Goal: Transaction & Acquisition: Purchase product/service

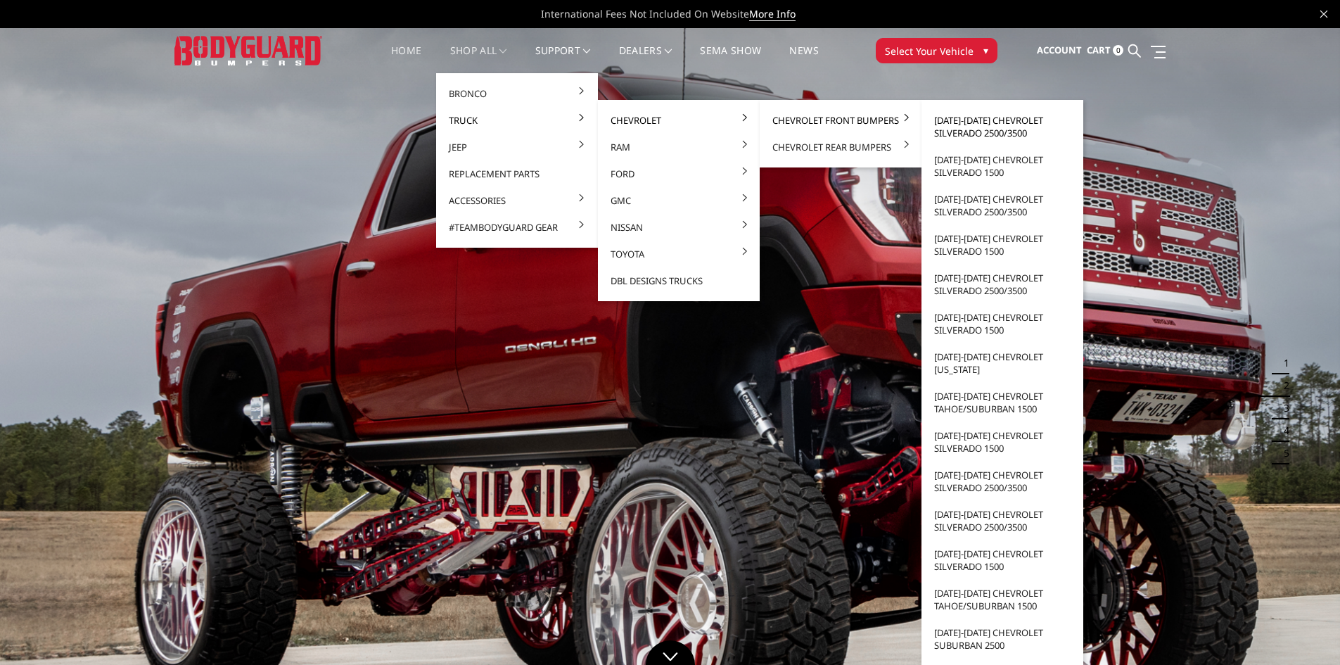
click at [990, 133] on link "[DATE]-[DATE] Chevrolet Silverado 2500/3500" at bounding box center [1002, 126] width 151 height 39
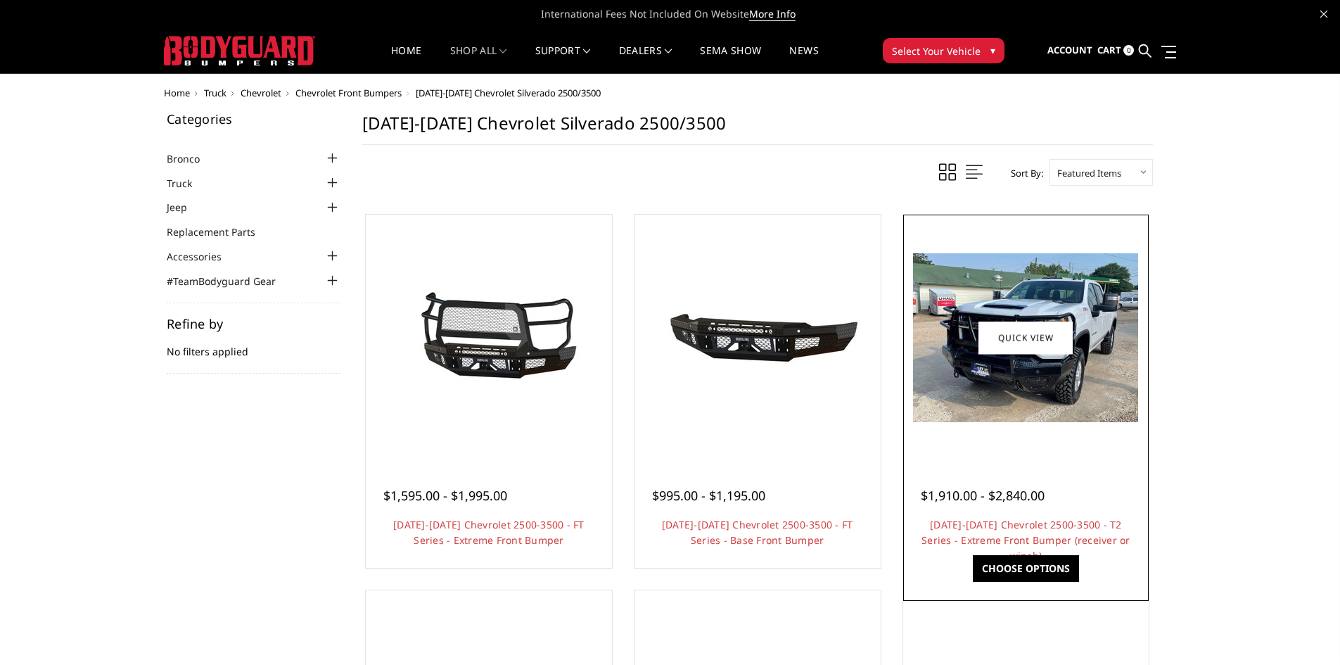
click at [1024, 409] on img at bounding box center [1025, 337] width 225 height 169
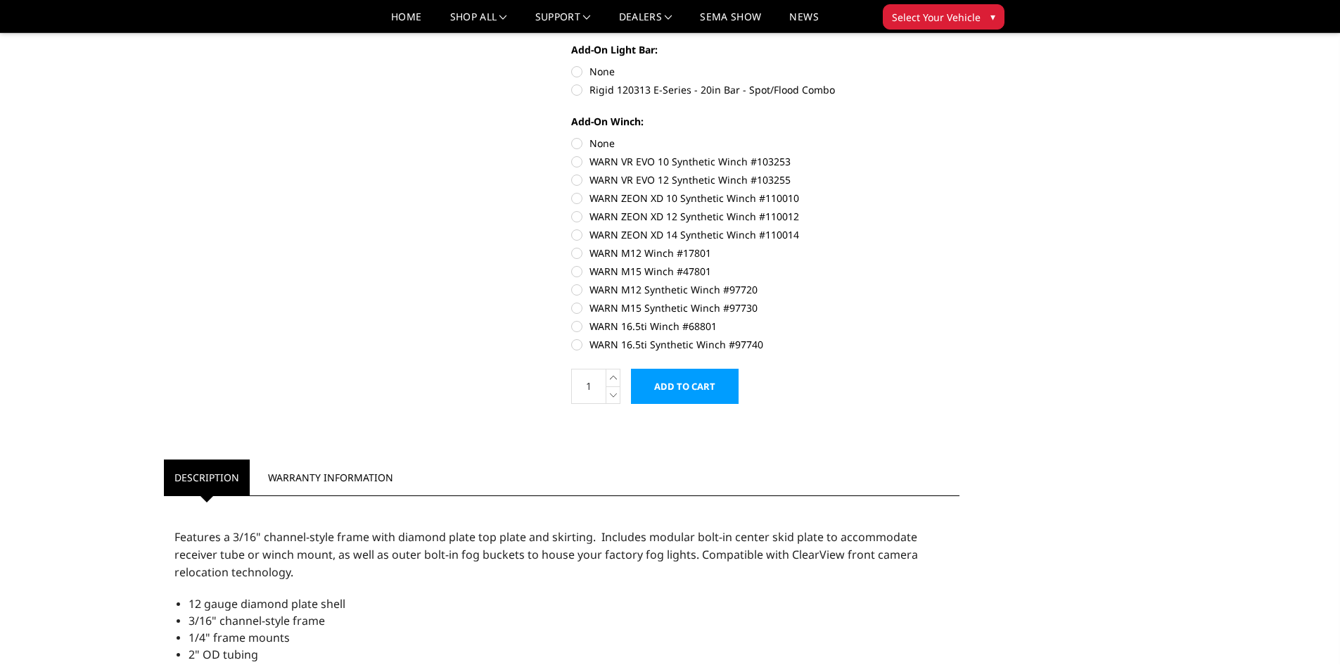
scroll to position [740, 0]
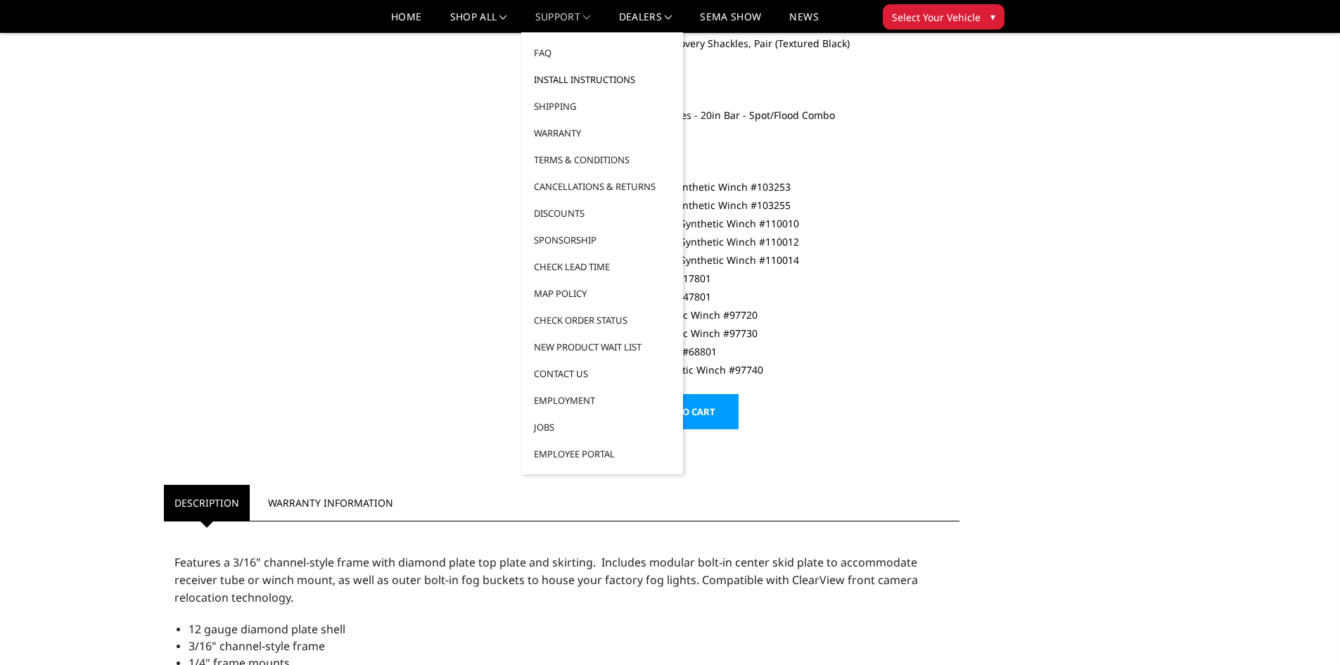
click at [594, 79] on link "Install Instructions" at bounding box center [602, 79] width 151 height 27
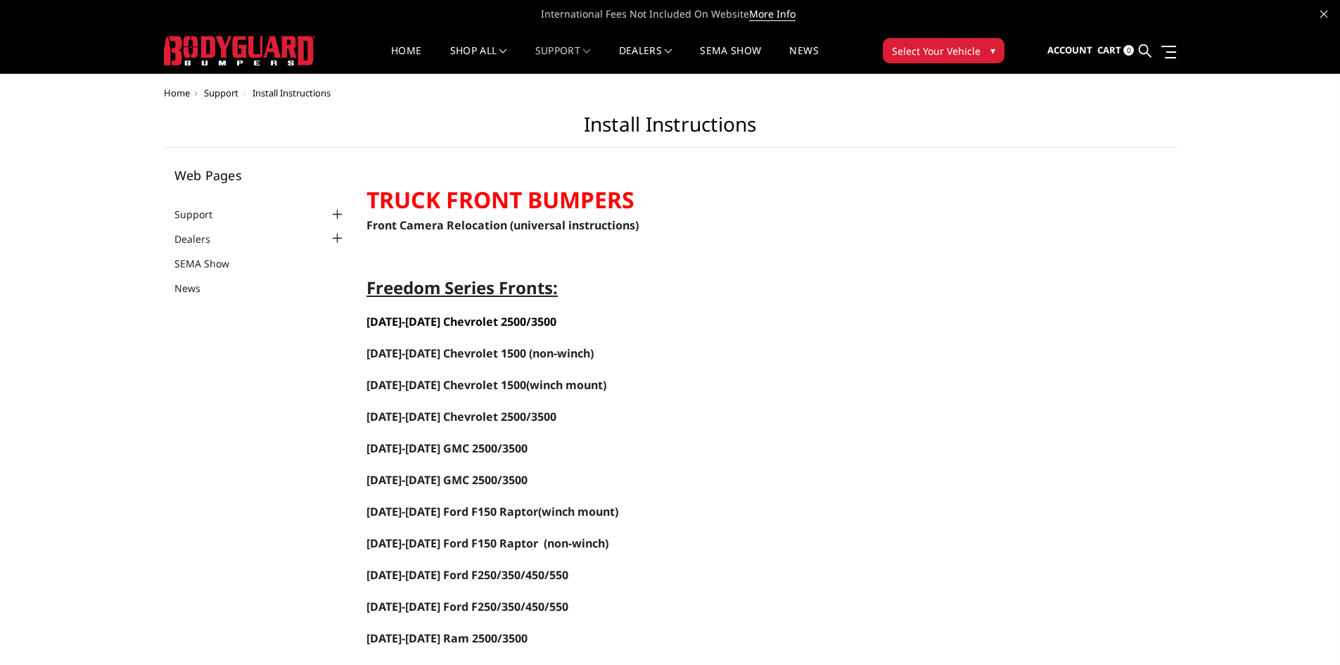
click at [469, 320] on span "[DATE]-[DATE] Chevrolet 2500/3500" at bounding box center [461, 321] width 190 height 15
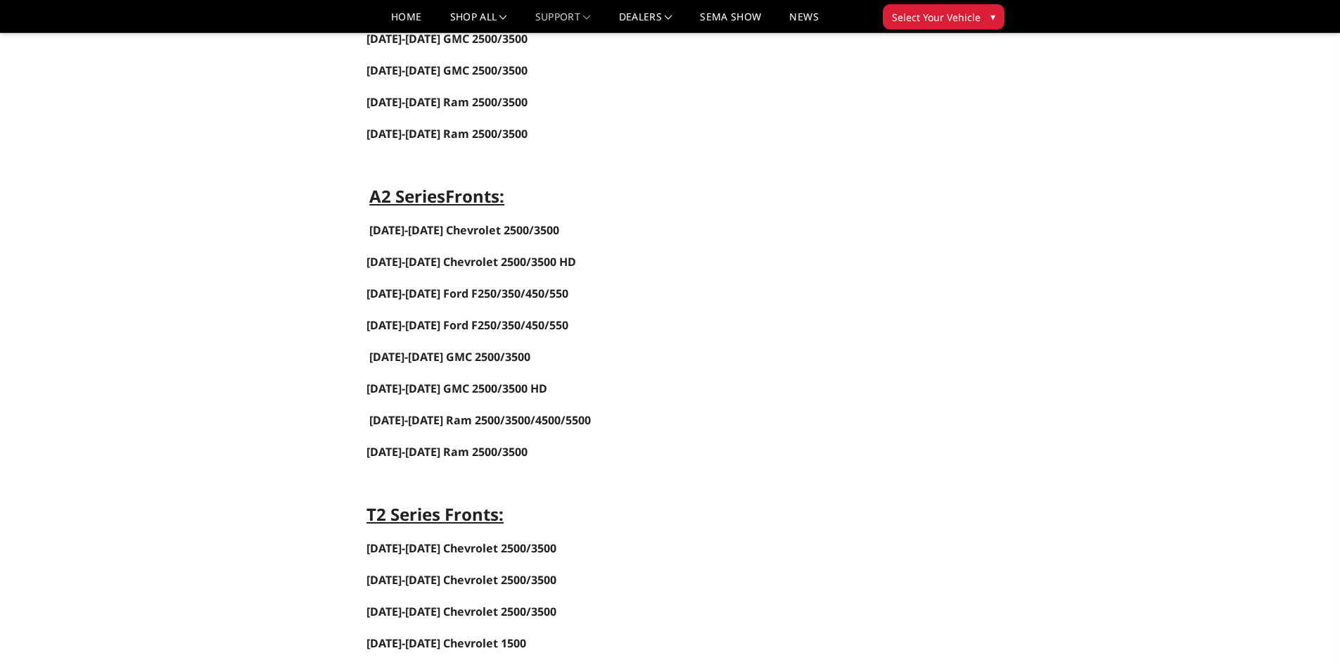
scroll to position [1125, 0]
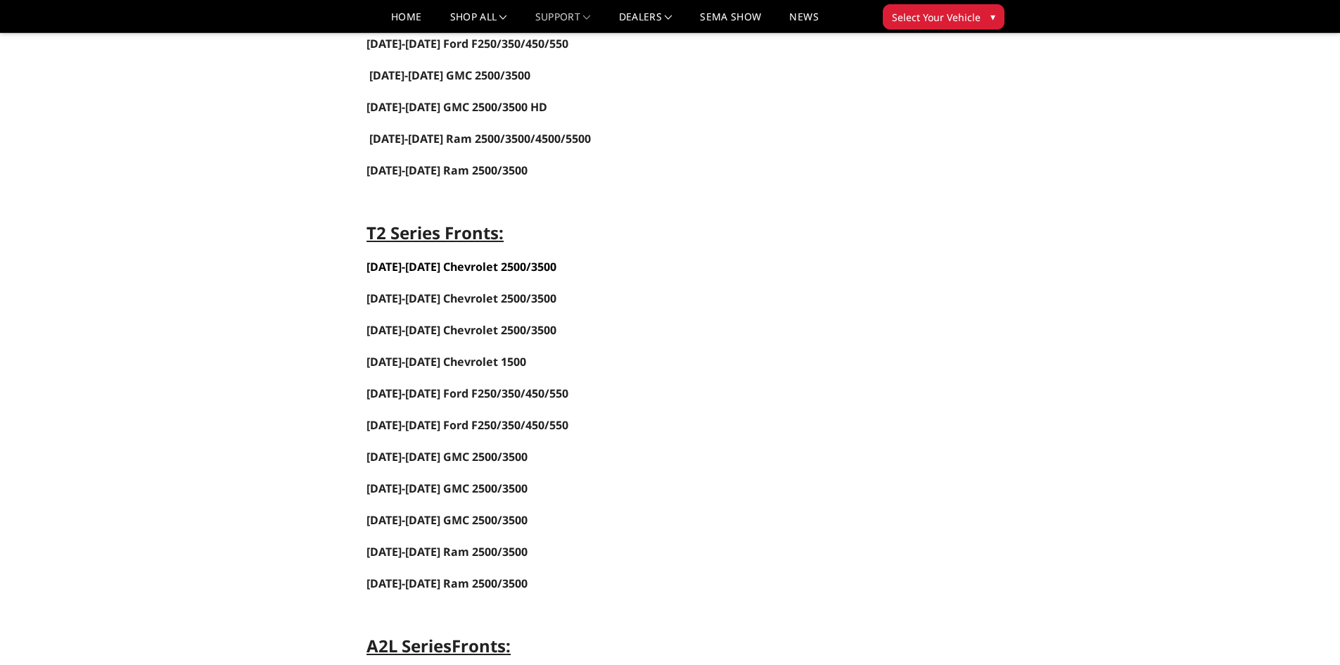
click at [440, 269] on strong "2024-2025 Chevrolet 2500/3500" at bounding box center [461, 266] width 190 height 15
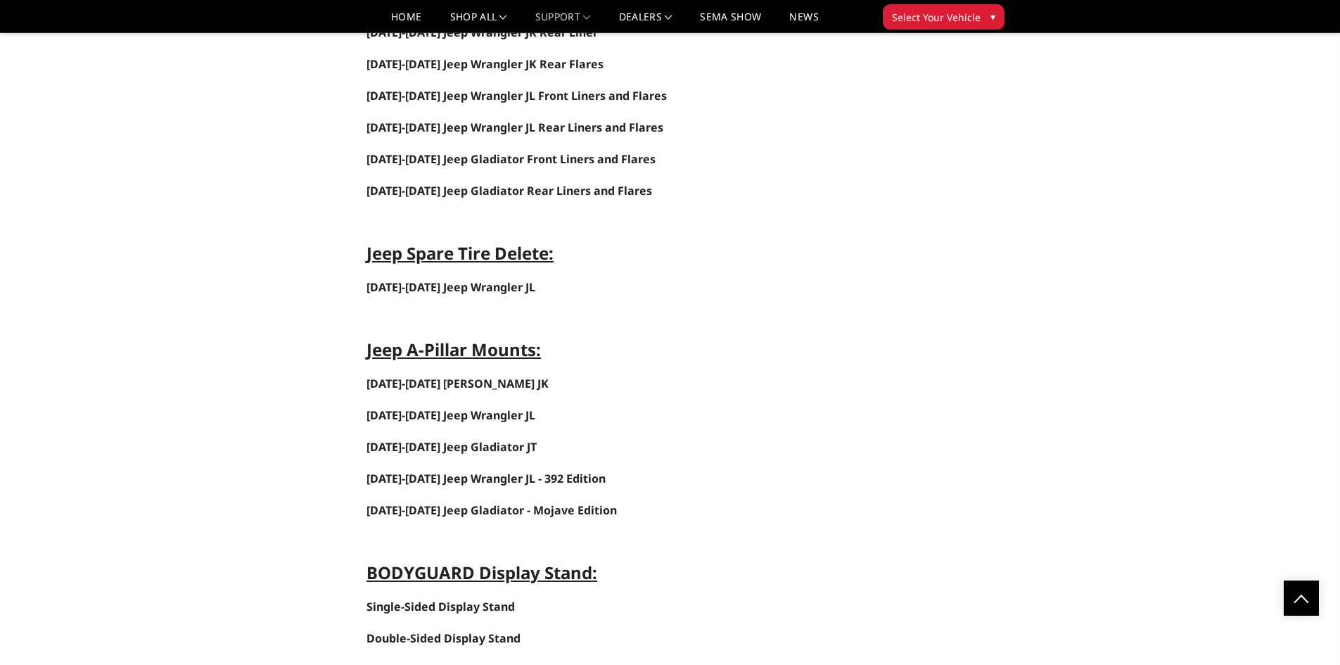
scroll to position [5686, 0]
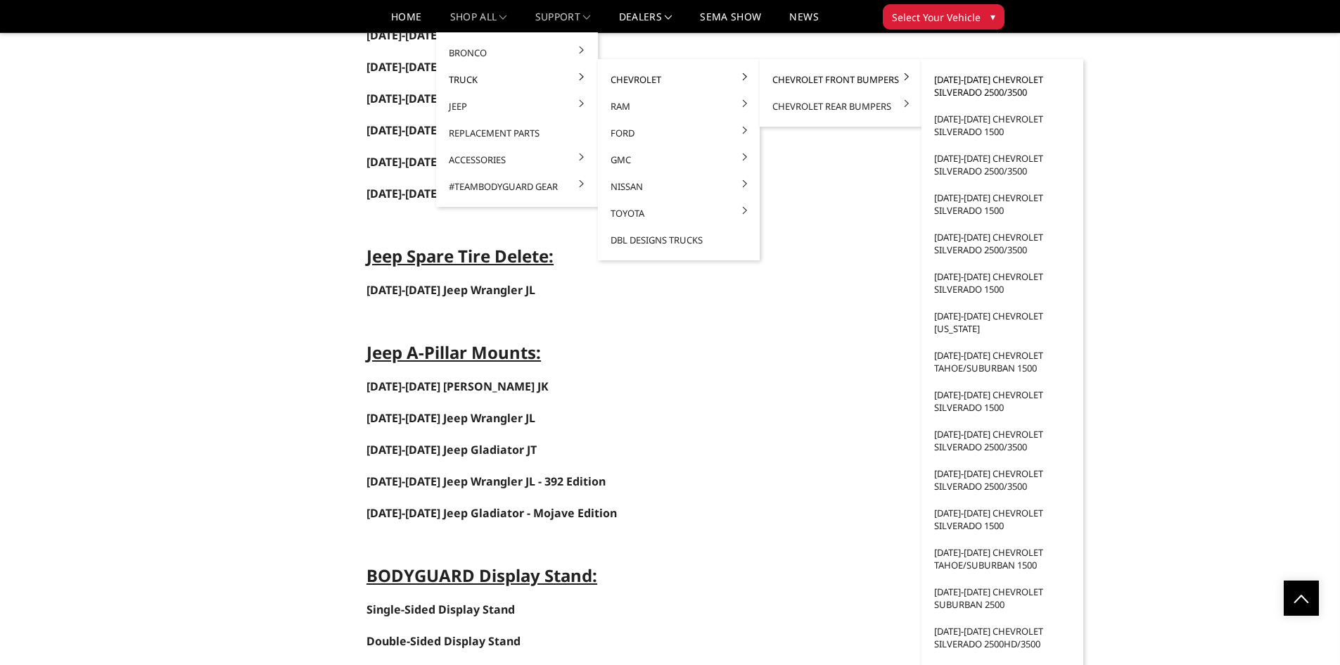
click at [961, 82] on link "[DATE]-[DATE] Chevrolet Silverado 2500/3500" at bounding box center [1002, 85] width 151 height 39
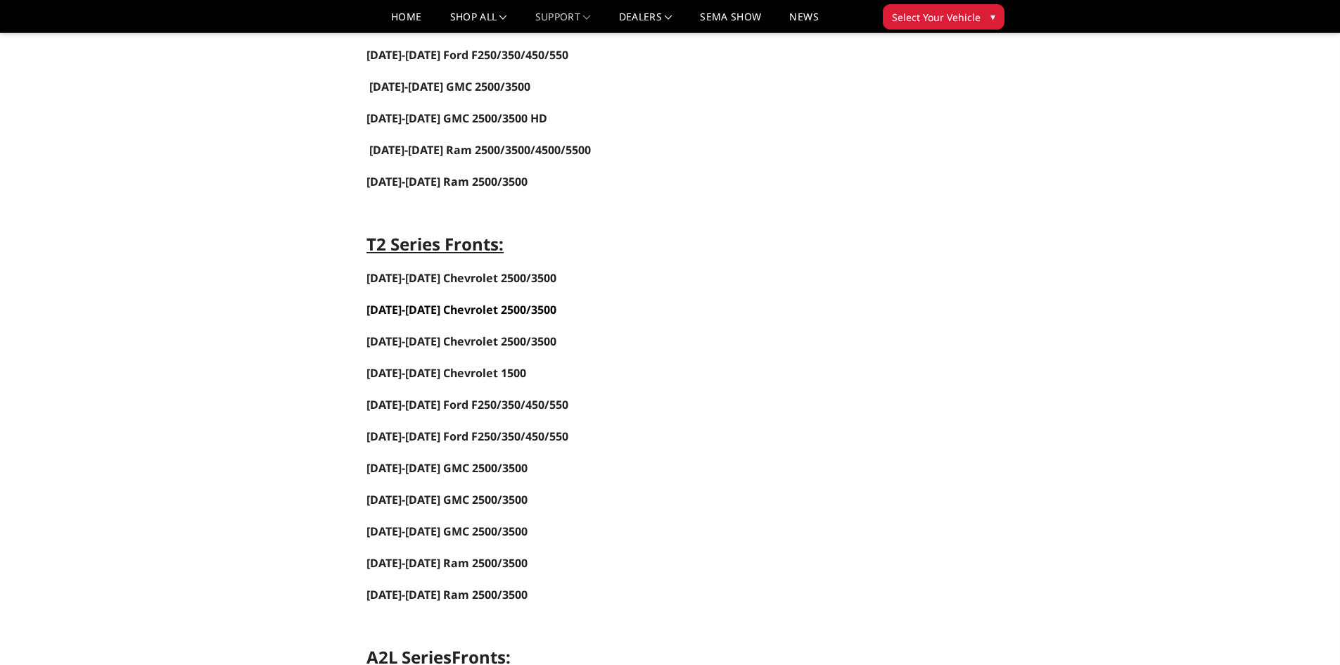
scroll to position [1115, 0]
click at [443, 278] on strong "2024-2025 Chevrolet 2500/3500" at bounding box center [461, 276] width 190 height 15
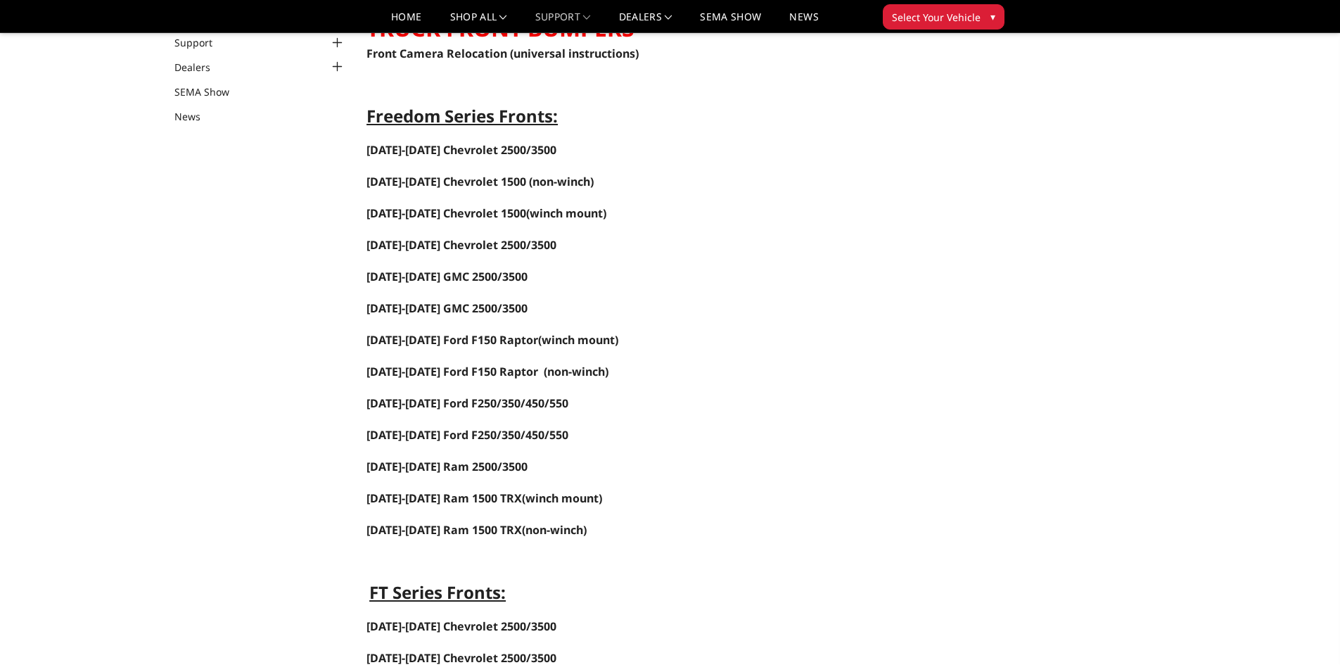
scroll to position [60, 0]
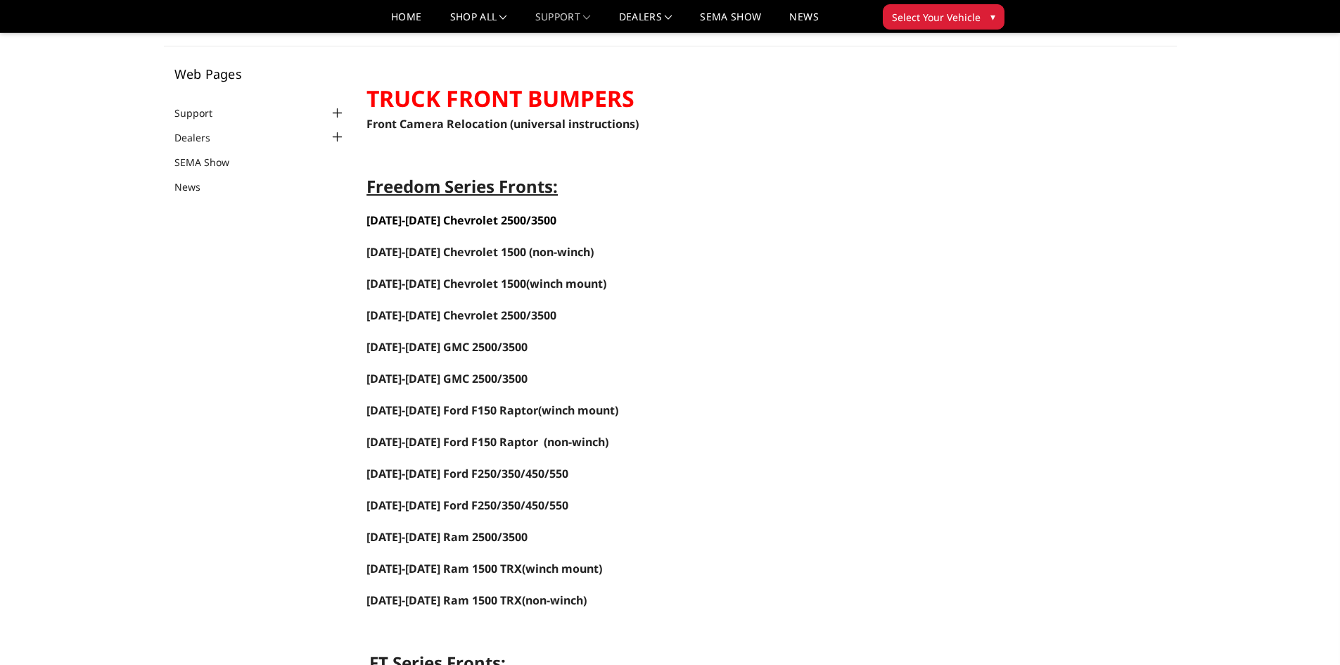
click at [468, 219] on span "2024-2025 Chevrolet 2500/3500" at bounding box center [461, 219] width 190 height 15
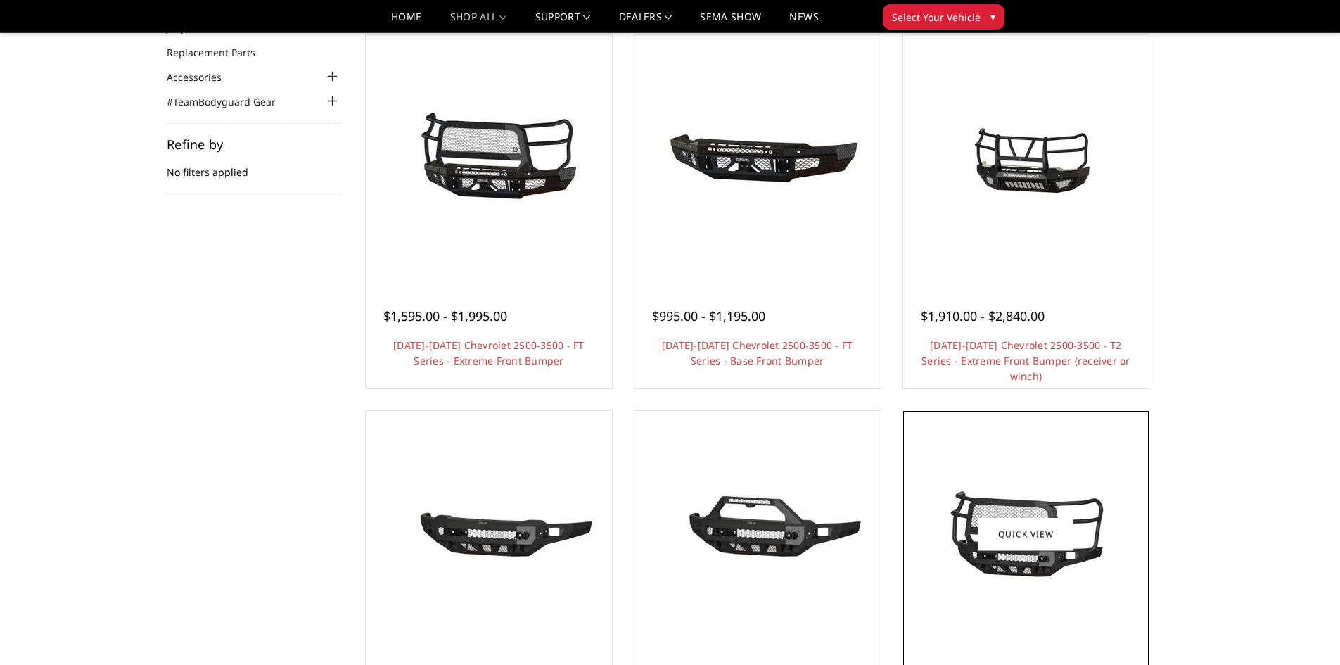
scroll to position [141, 0]
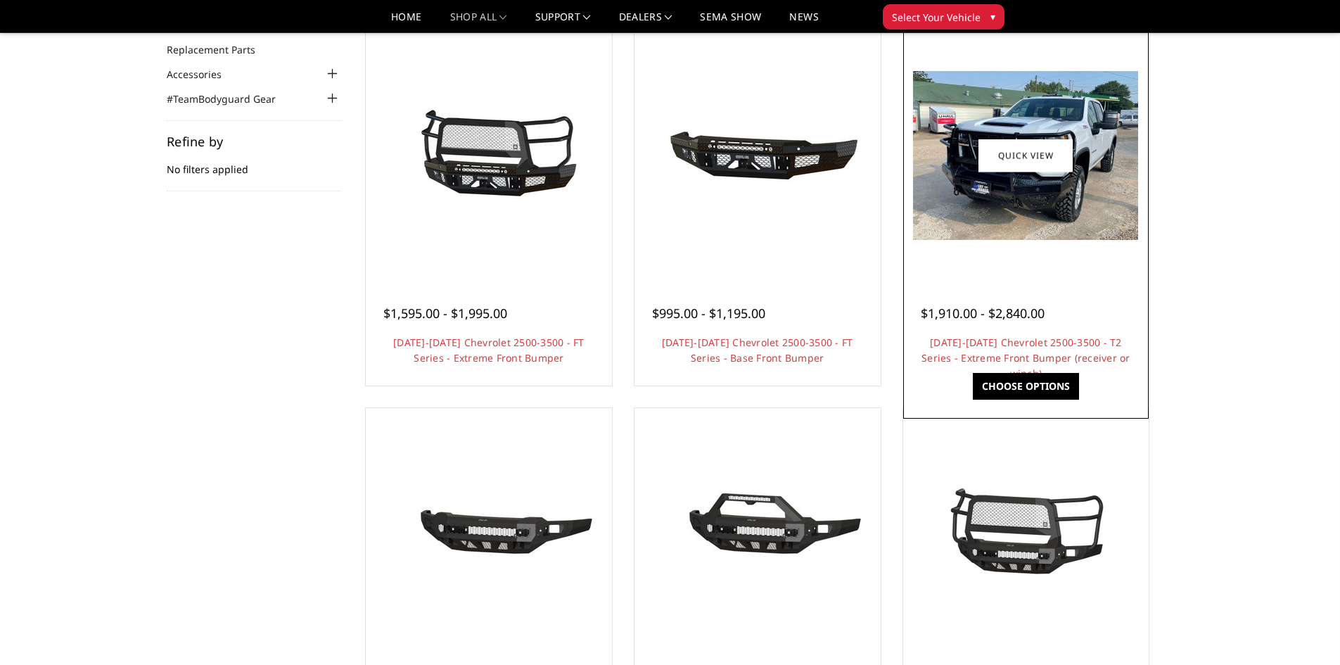
click at [1023, 227] on img at bounding box center [1025, 155] width 225 height 169
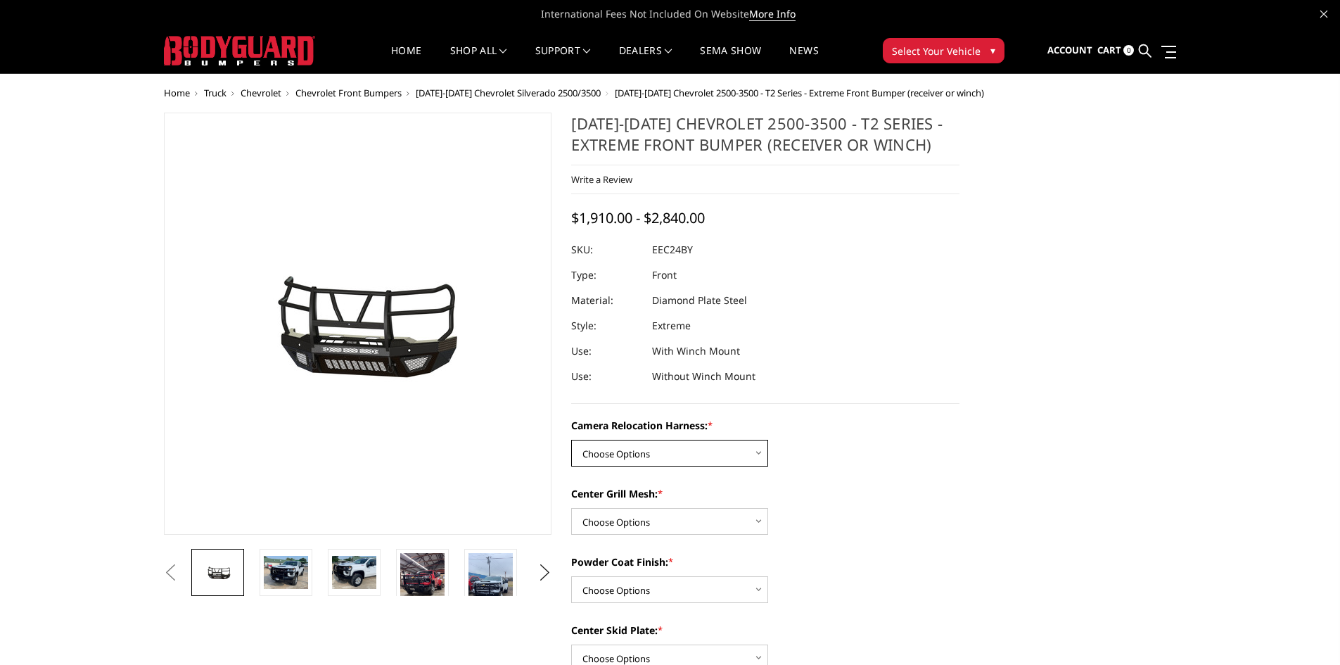
click at [689, 447] on select "Choose Options Without camera harness With camera harness" at bounding box center [669, 453] width 197 height 27
select select "3731"
click at [571, 440] on select "Choose Options Without camera harness With camera harness" at bounding box center [669, 453] width 197 height 27
click at [674, 520] on select "Choose Options Without expanded metal With expanded metal" at bounding box center [669, 521] width 197 height 27
select select "3729"
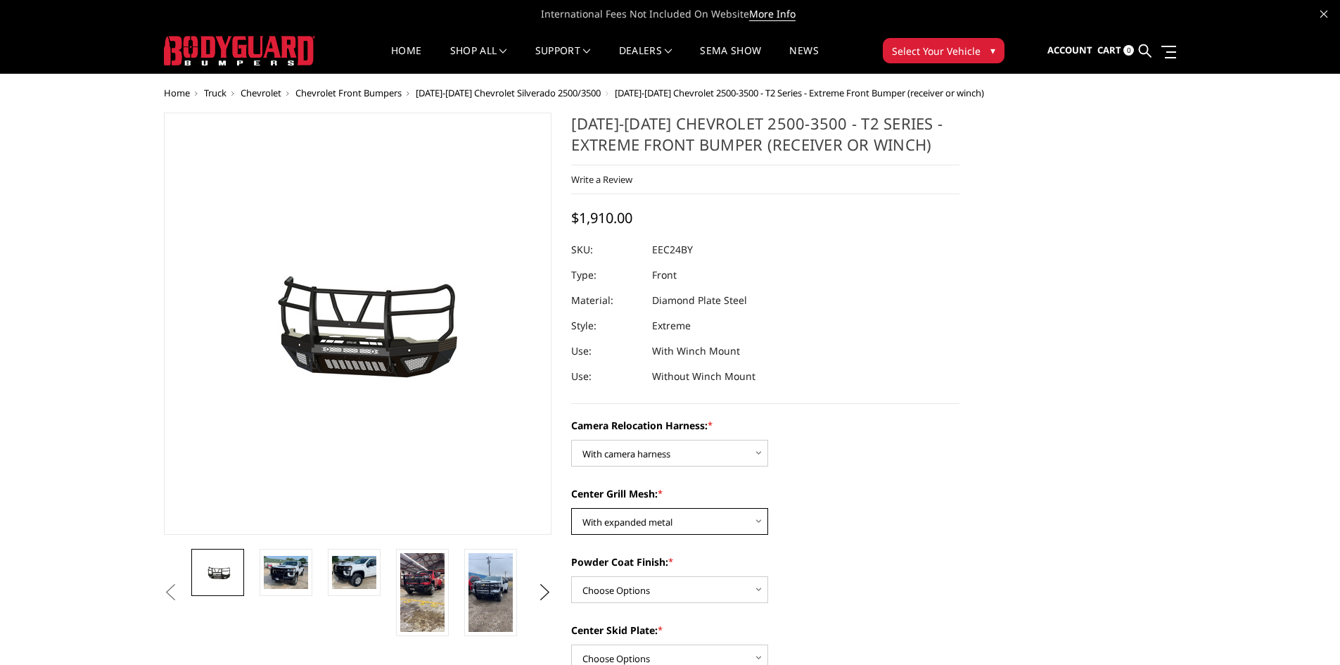
click at [571, 508] on select "Choose Options Without expanded metal With expanded metal" at bounding box center [669, 521] width 197 height 27
click at [655, 587] on select "Choose Options Textured Black Powder Coat Gloss Black Powder Coat Bare Metal" at bounding box center [669, 589] width 197 height 27
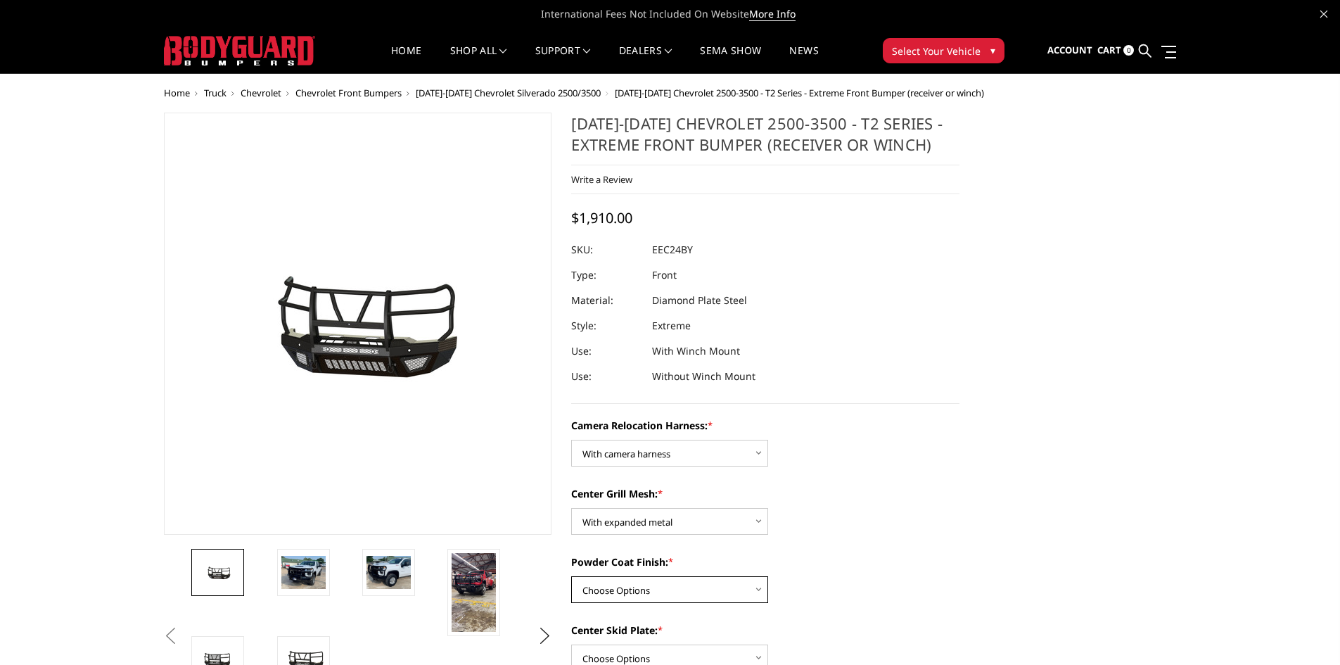
select select "3728"
click at [571, 576] on select "Choose Options Textured Black Powder Coat Gloss Black Powder Coat Bare Metal" at bounding box center [669, 589] width 197 height 27
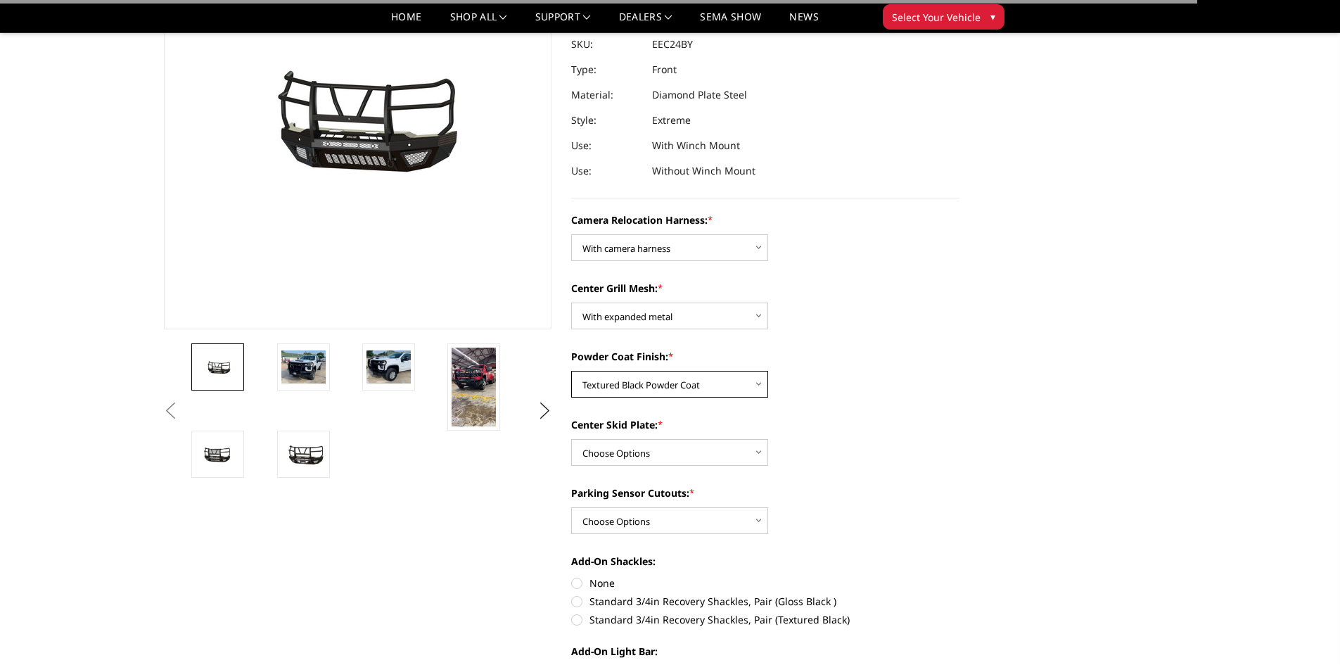
scroll to position [211, 0]
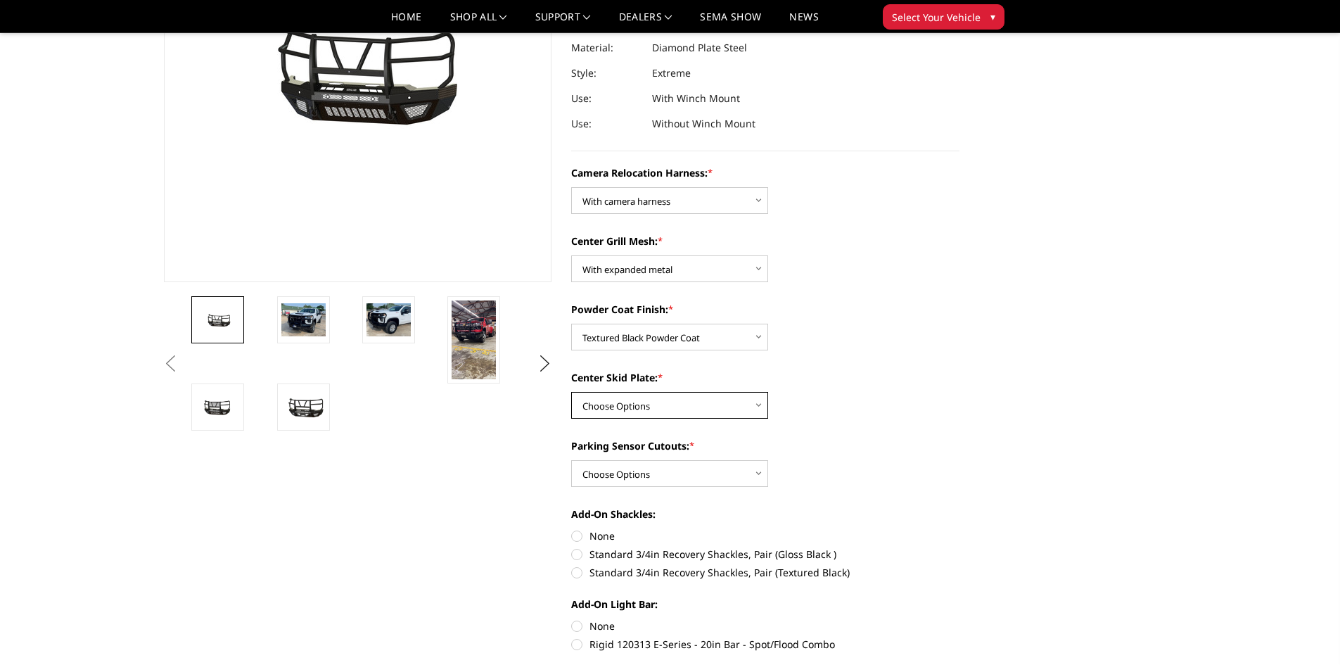
click at [654, 414] on select "Choose Options Winch Mount Skid Plate Standard Skid Plate (included) 2" Receive…" at bounding box center [669, 405] width 197 height 27
select select "3724"
click at [571, 392] on select "Choose Options Winch Mount Skid Plate Standard Skid Plate (included) 2" Receive…" at bounding box center [669, 405] width 197 height 27
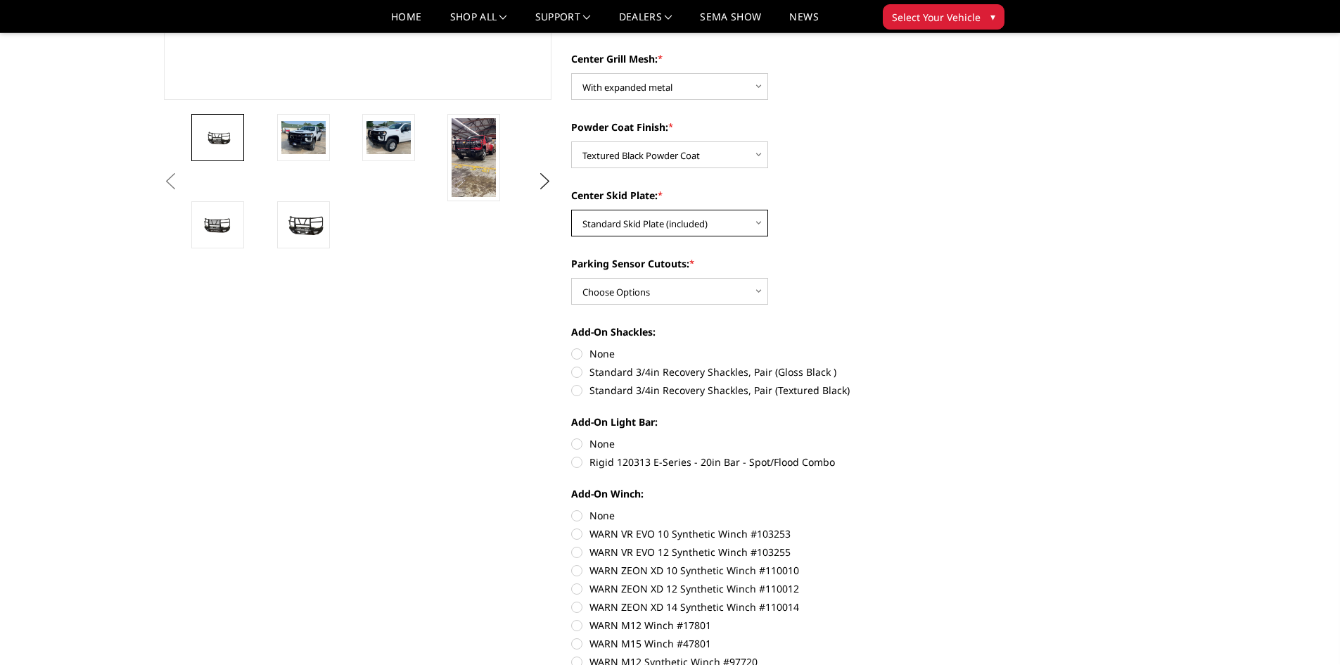
scroll to position [422, 0]
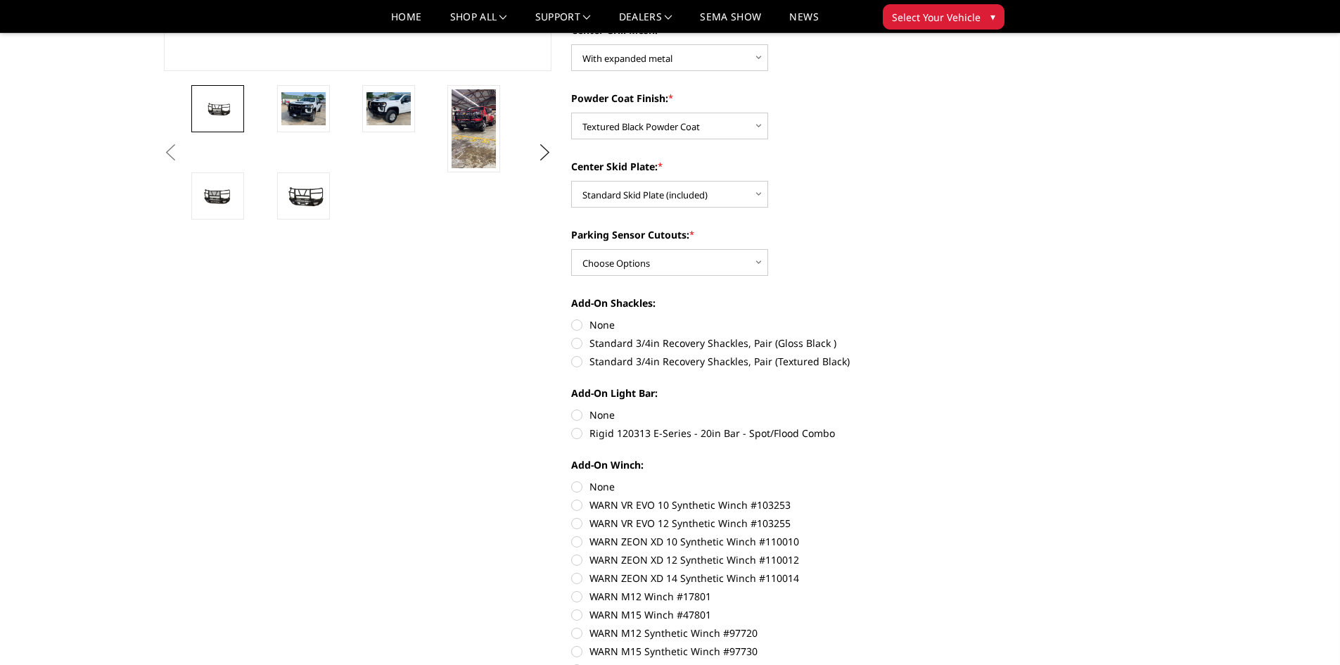
click at [589, 433] on label "Rigid 120313 E-Series - 20in Bar - Spot/Flood Combo" at bounding box center [765, 432] width 388 height 15
click at [959, 408] on input "Rigid 120313 E-Series - 20in Bar - Spot/Flood Combo" at bounding box center [959, 407] width 1 height 1
radio input "true"
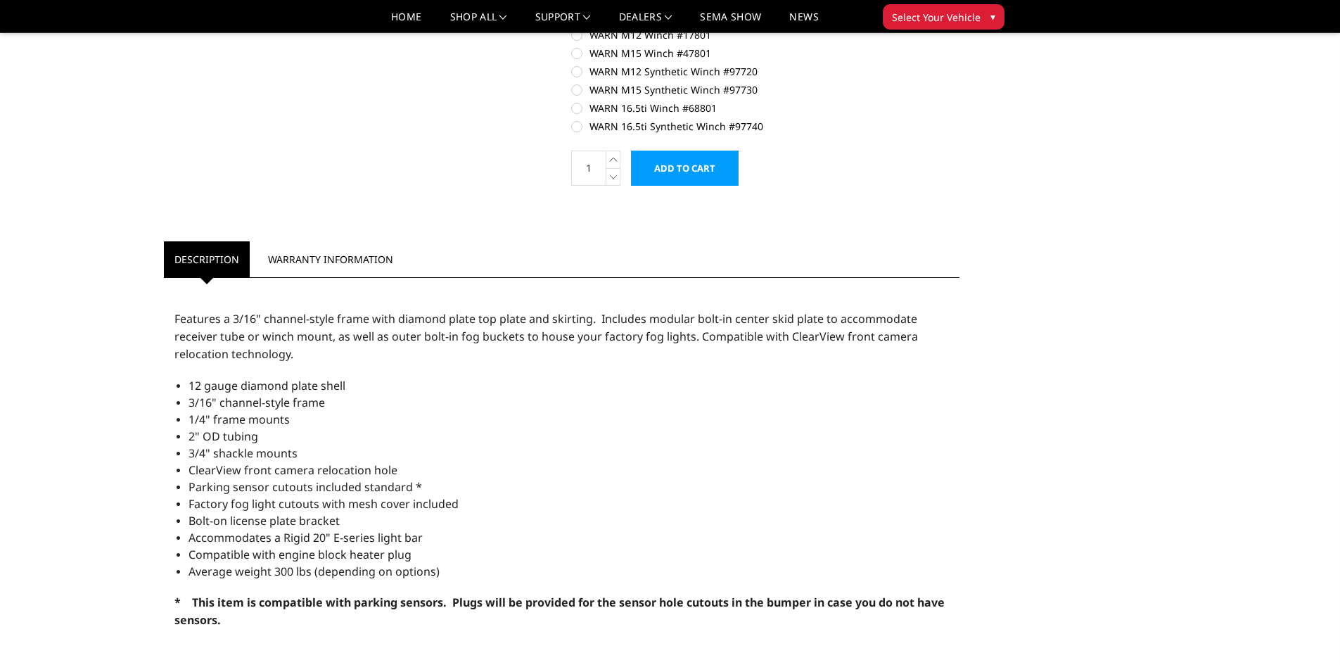
scroll to position [985, 0]
drag, startPoint x: 172, startPoint y: 323, endPoint x: 435, endPoint y: 533, distance: 337.3
click at [435, 533] on div "Features a 3/16" channel-style frame with diamond plate top plate and skirting.…" at bounding box center [562, 593] width 796 height 620
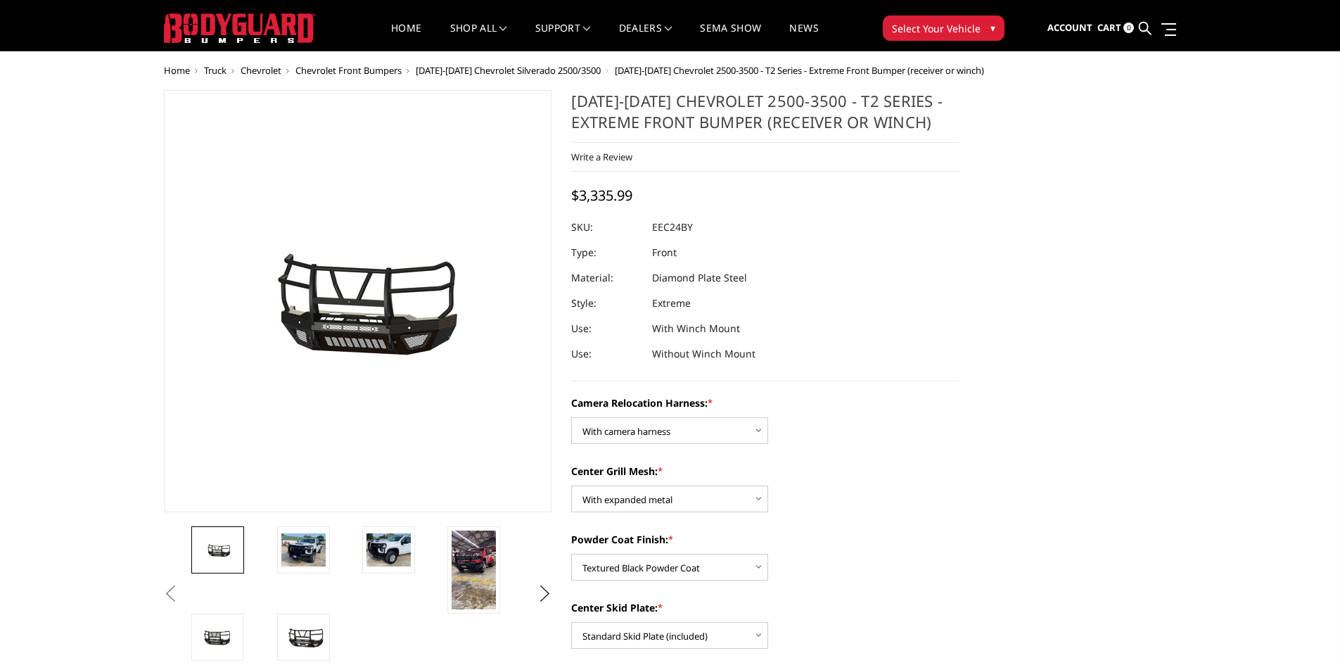
scroll to position [0, 0]
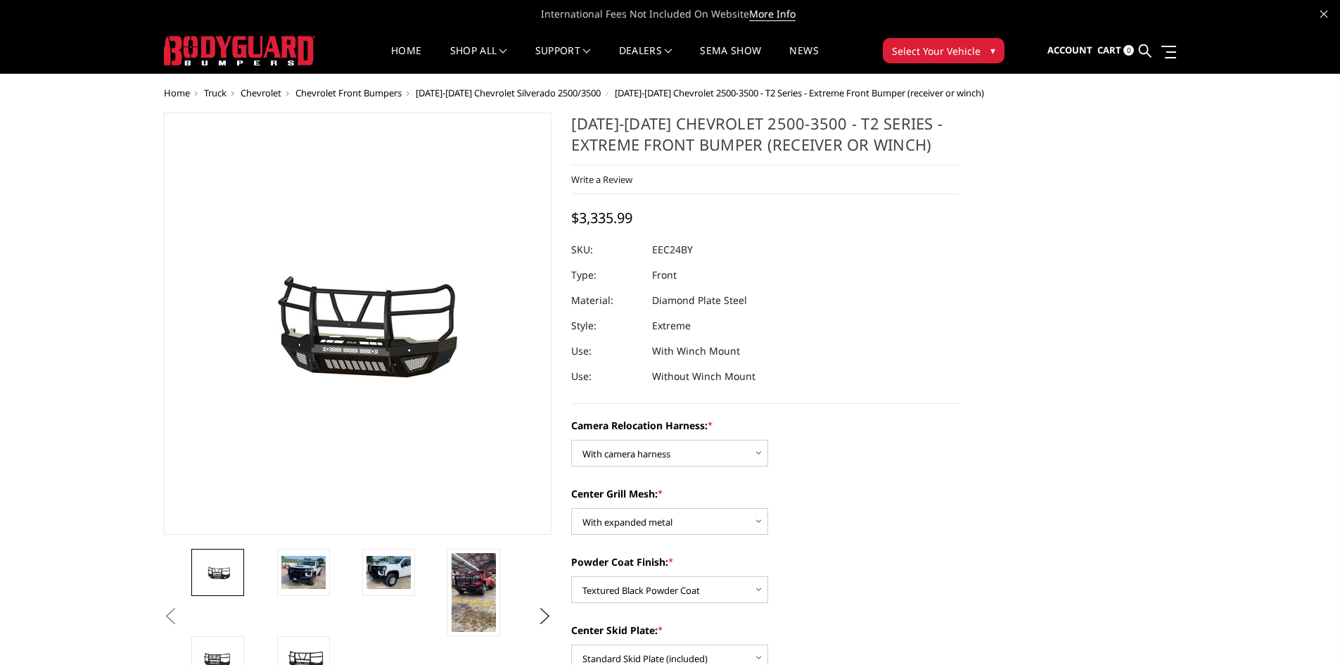
click at [536, 89] on span "[DATE]-[DATE] Chevrolet Silverado 2500/3500" at bounding box center [508, 93] width 185 height 13
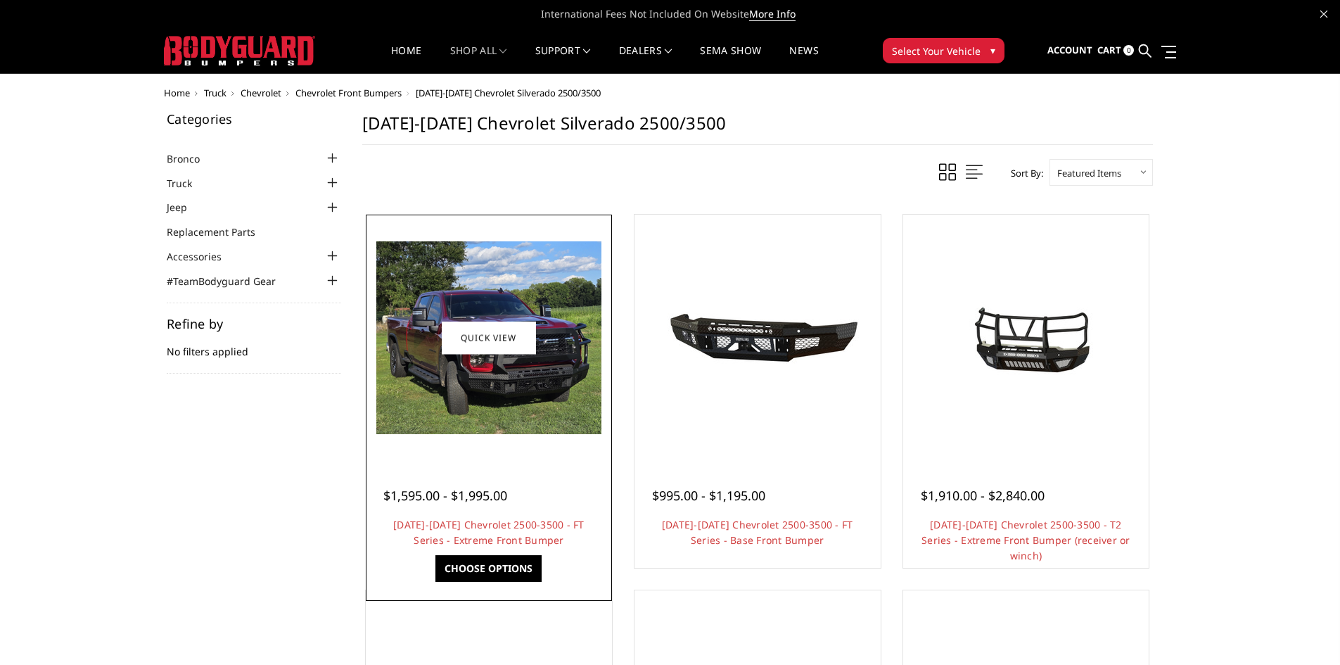
click at [486, 376] on img at bounding box center [488, 337] width 225 height 193
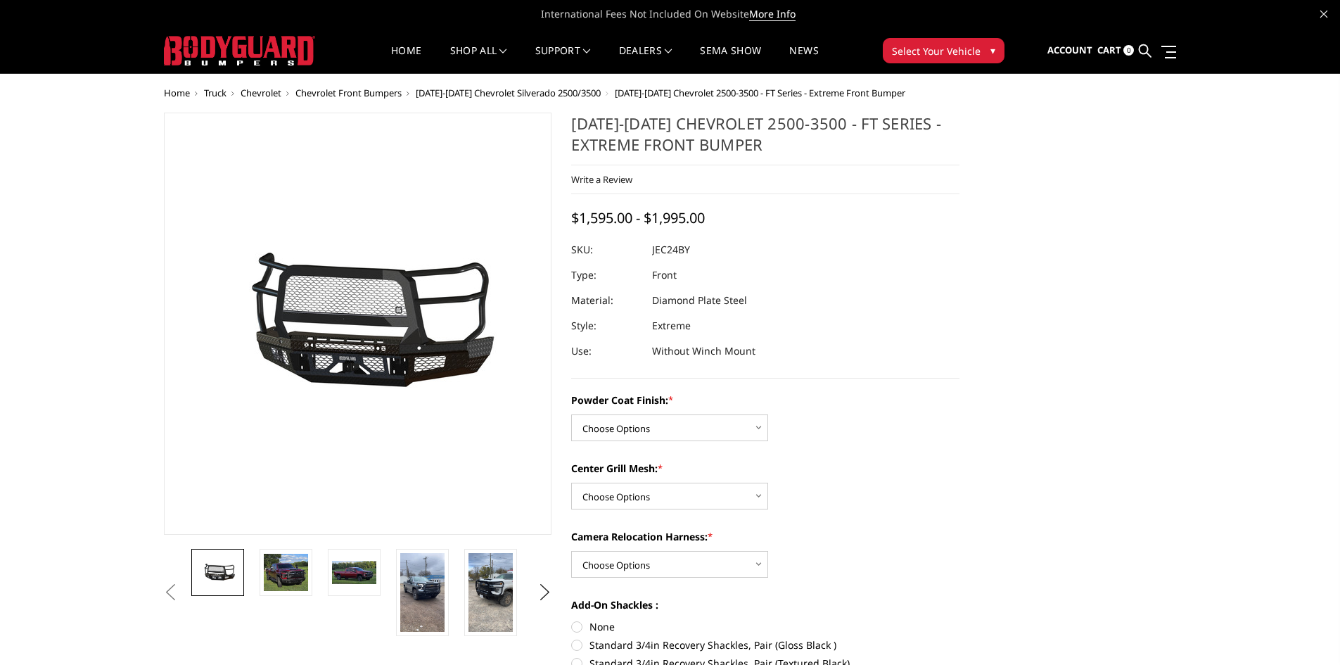
click at [556, 90] on span "[DATE]-[DATE] Chevrolet Silverado 2500/3500" at bounding box center [508, 93] width 185 height 13
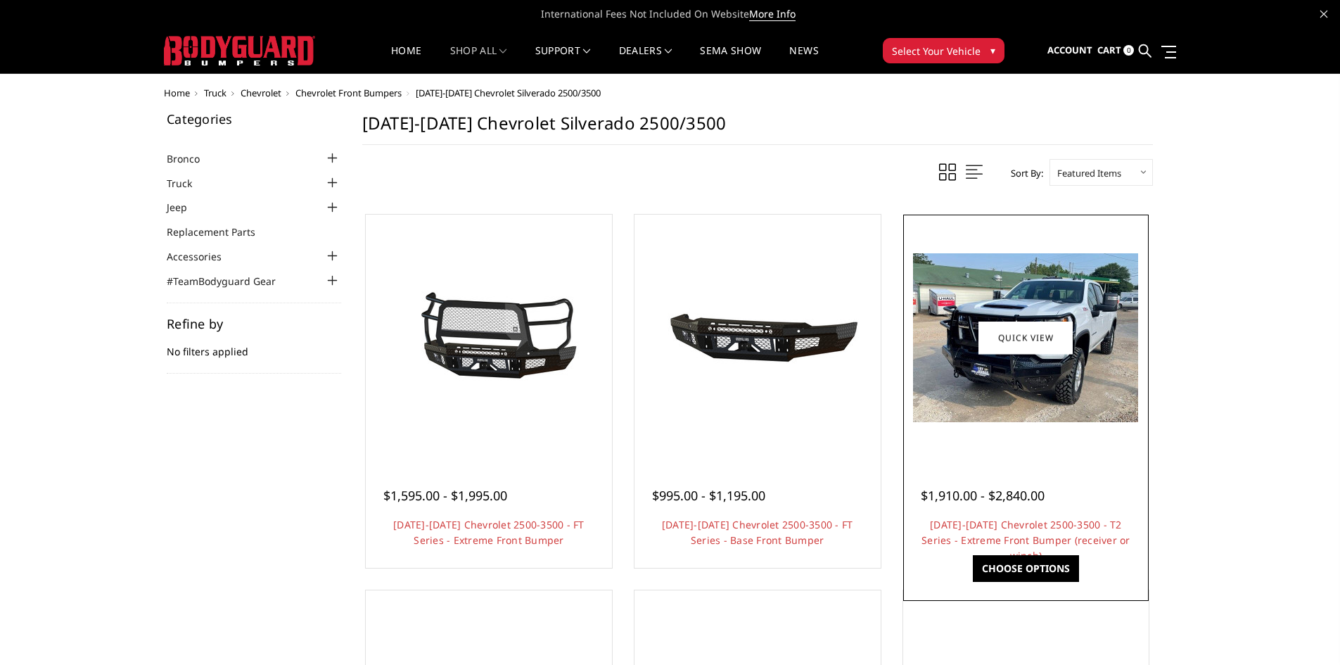
click at [1018, 396] on img at bounding box center [1025, 337] width 225 height 169
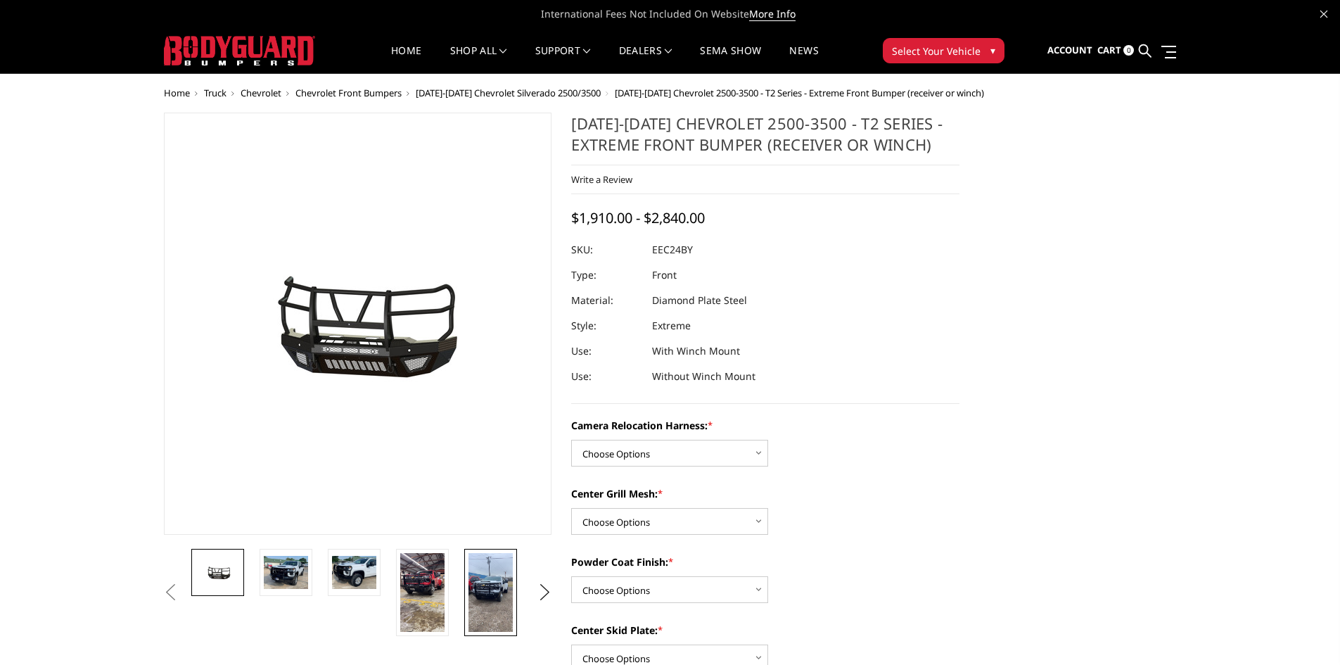
click at [504, 587] on img at bounding box center [490, 592] width 44 height 79
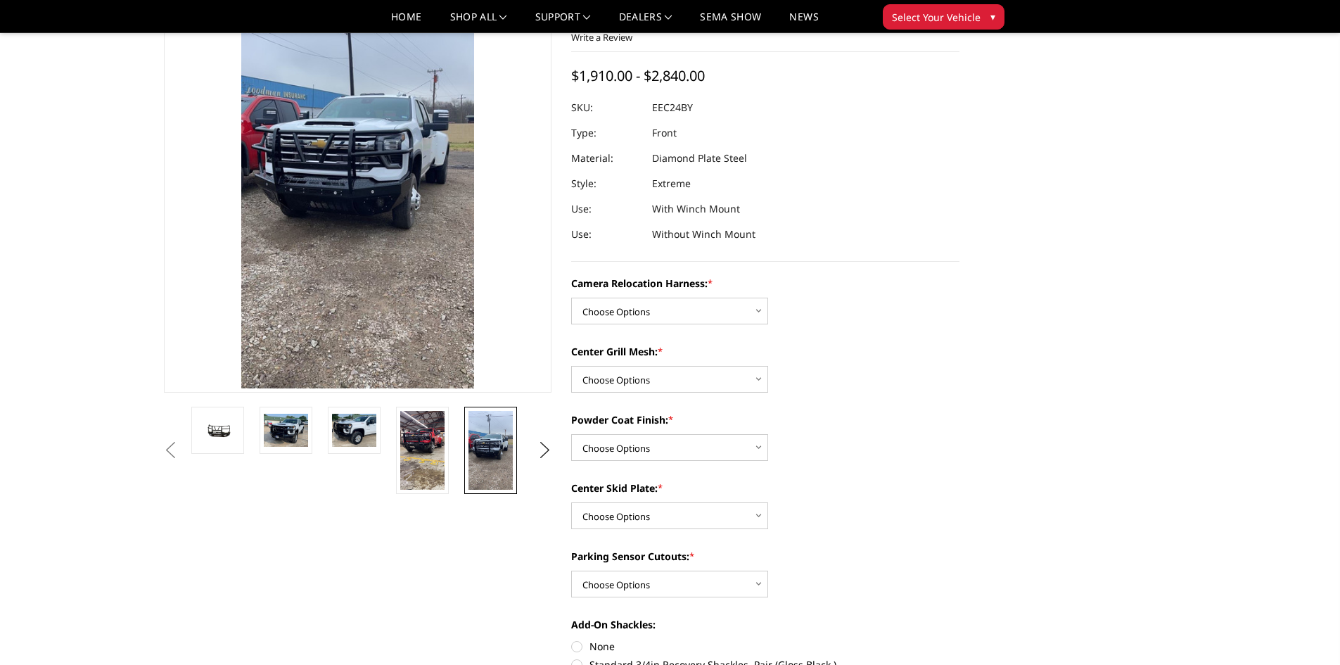
scroll to position [352, 0]
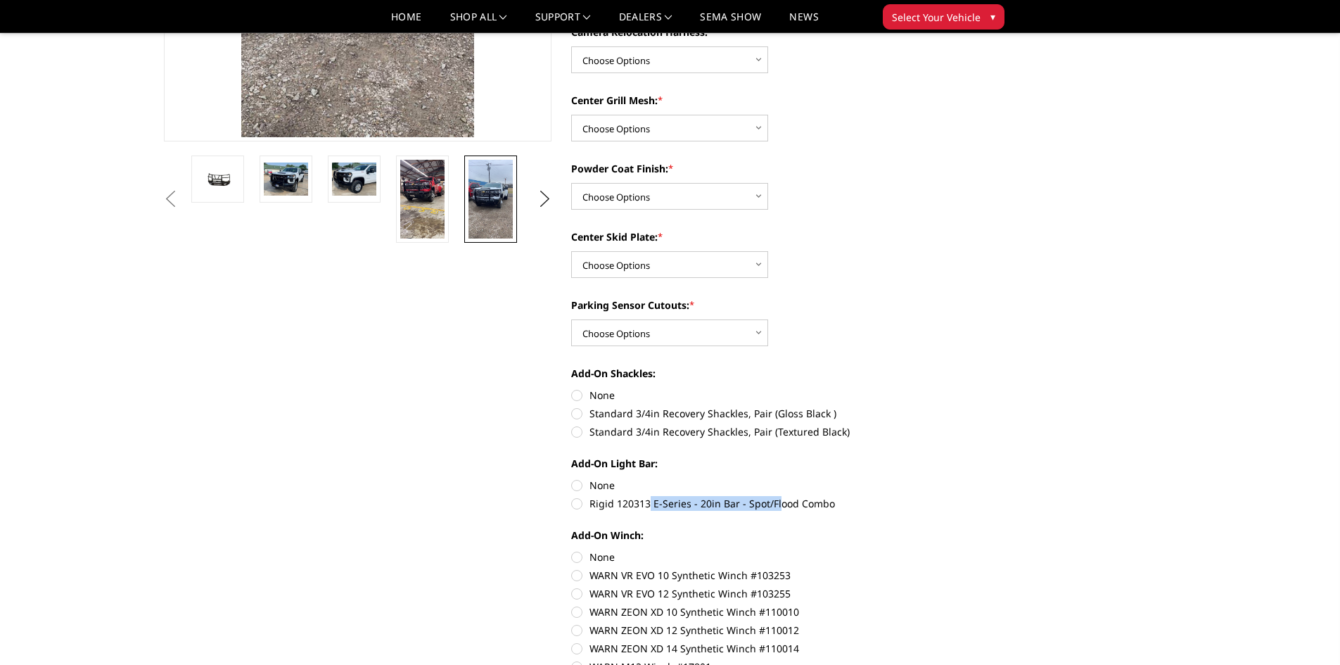
drag, startPoint x: 651, startPoint y: 503, endPoint x: 894, endPoint y: 520, distance: 244.0
click at [778, 506] on label "Rigid 120313 E-Series - 20in Bar - Spot/Flood Combo" at bounding box center [765, 503] width 388 height 15
click at [895, 520] on div "Camera Relocation Harness: * Choose Options Without camera harness With camera …" at bounding box center [765, 394] width 388 height 738
